Goal: Task Accomplishment & Management: Complete application form

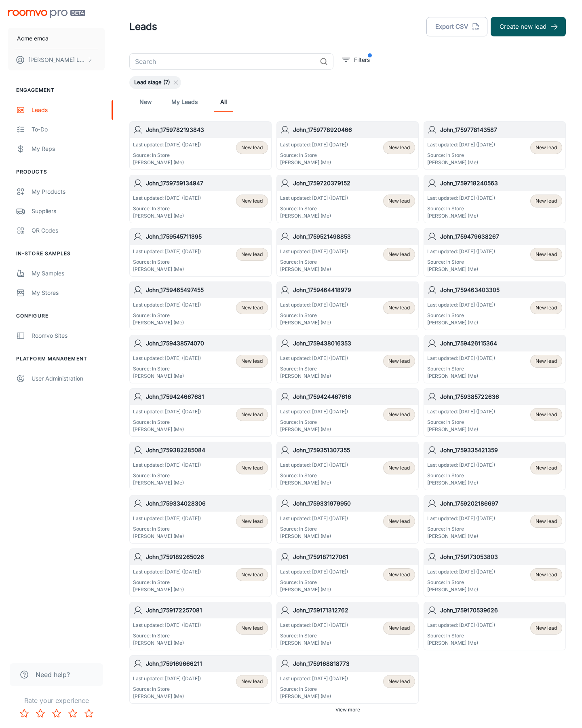
click at [528, 27] on button "Create new lead" at bounding box center [528, 26] width 75 height 19
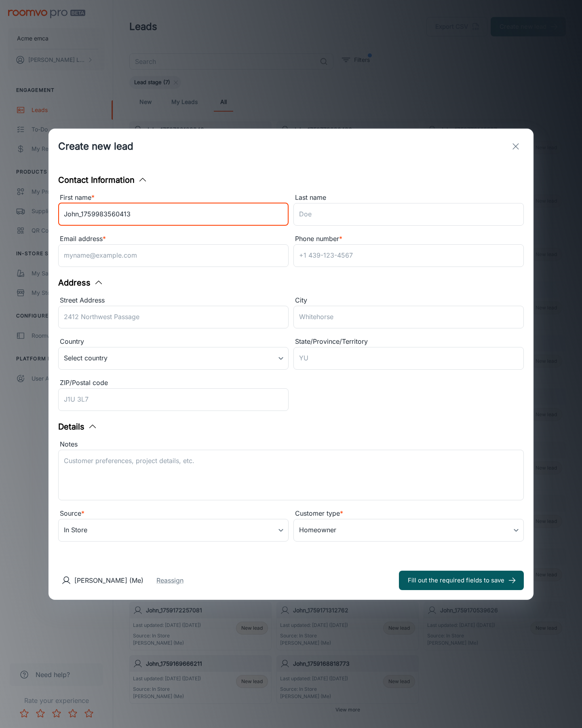
type input "John_1759983560413"
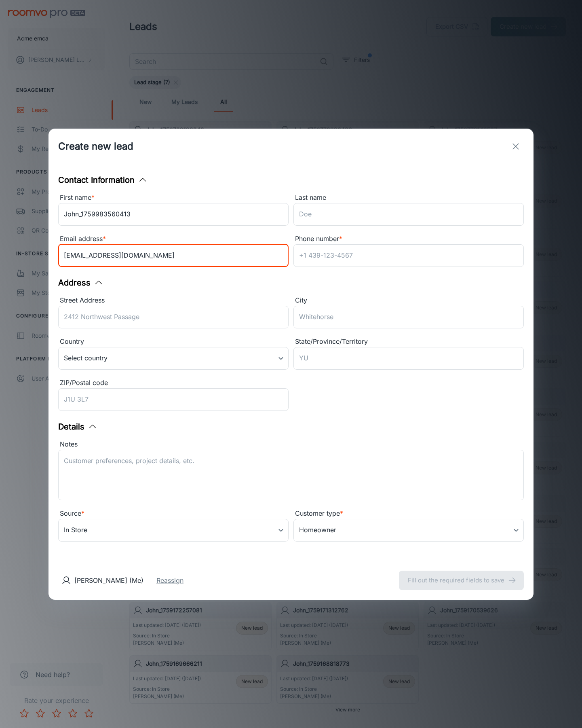
type input "[EMAIL_ADDRESS][DOMAIN_NAME]"
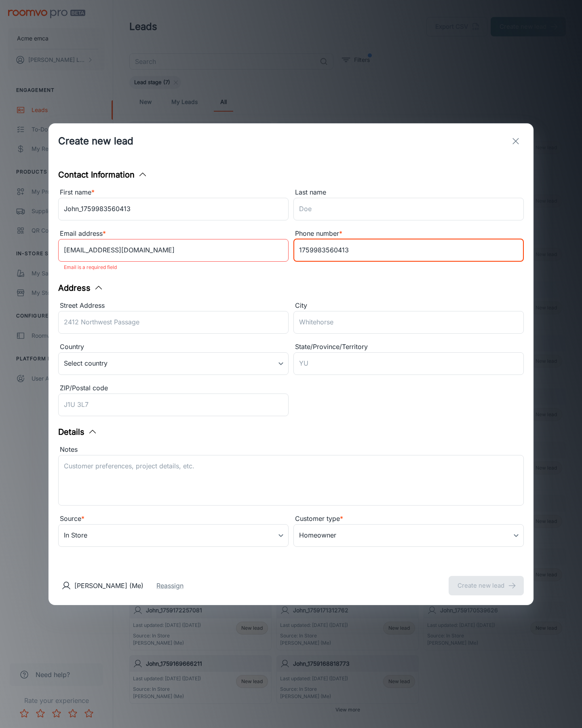
type input "1759983560413"
click at [486, 580] on button "Create new lead" at bounding box center [486, 585] width 75 height 19
